Goal: Complete application form

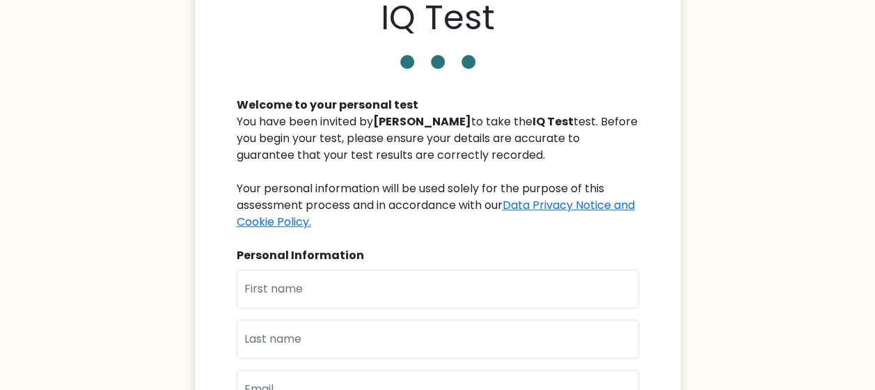
scroll to position [139, 0]
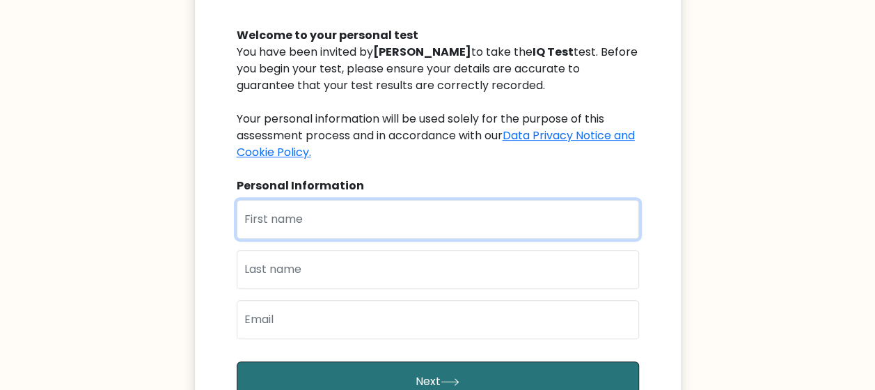
click at [343, 223] on input "text" at bounding box center [438, 219] width 402 height 39
type input "Desrika"
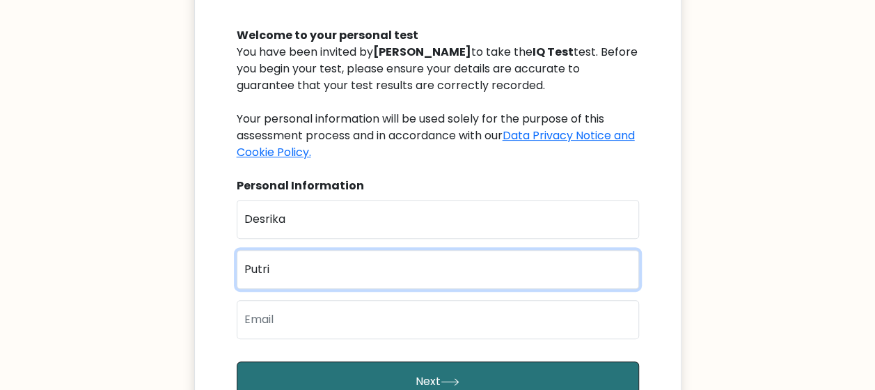
type input "Putri"
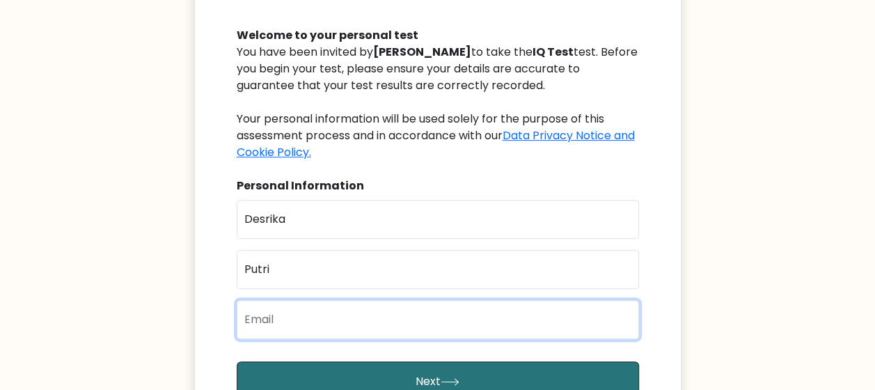
type input "e"
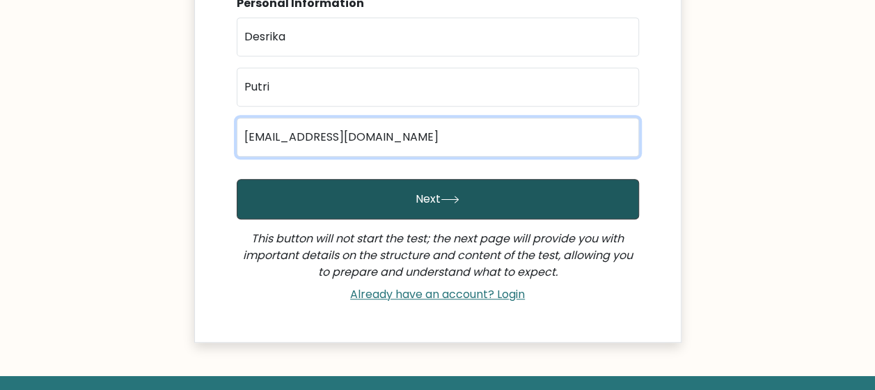
scroll to position [391, 0]
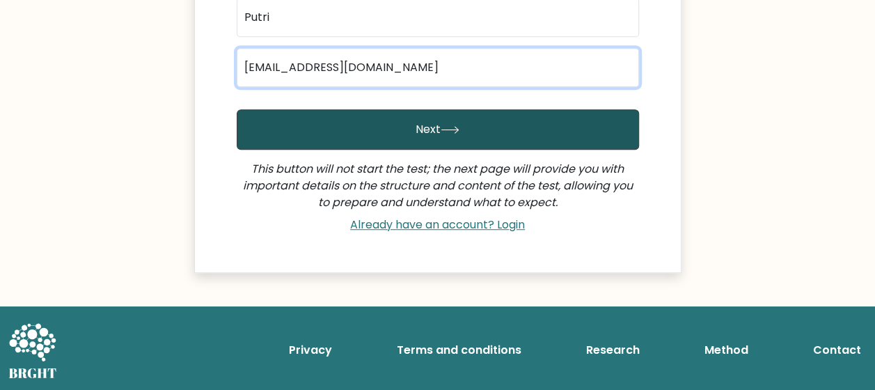
type input "desrikac@gmail.com"
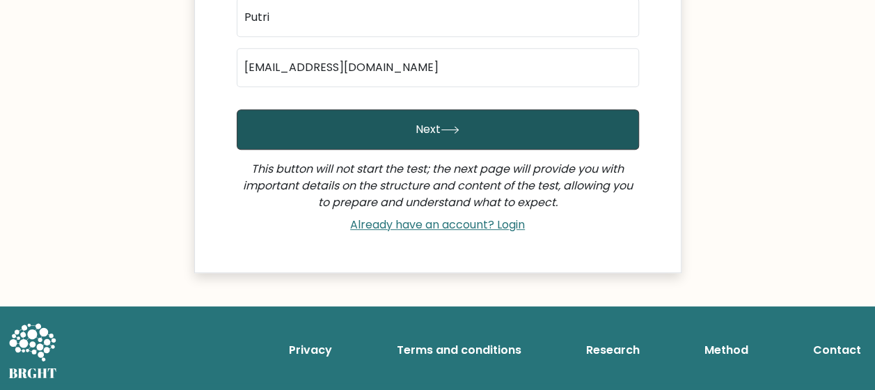
click at [459, 135] on button "Next" at bounding box center [438, 129] width 402 height 40
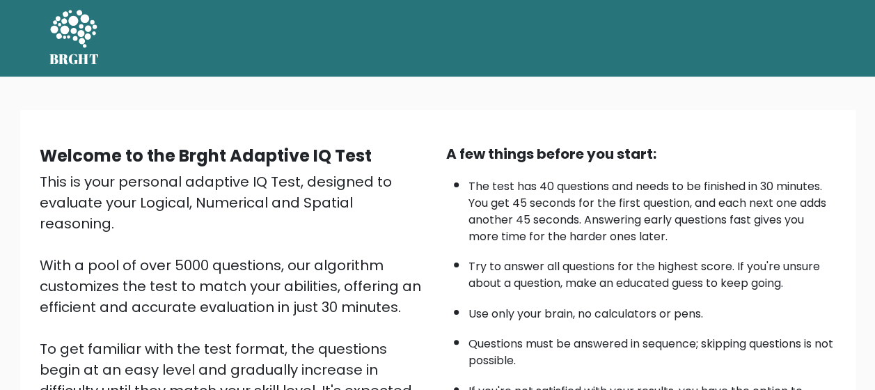
click at [365, 132] on div "Welcome to the Brght Adaptive IQ Test This is your personal adaptive IQ Test, d…" at bounding box center [438, 329] width 819 height 395
